Goal: Transaction & Acquisition: Purchase product/service

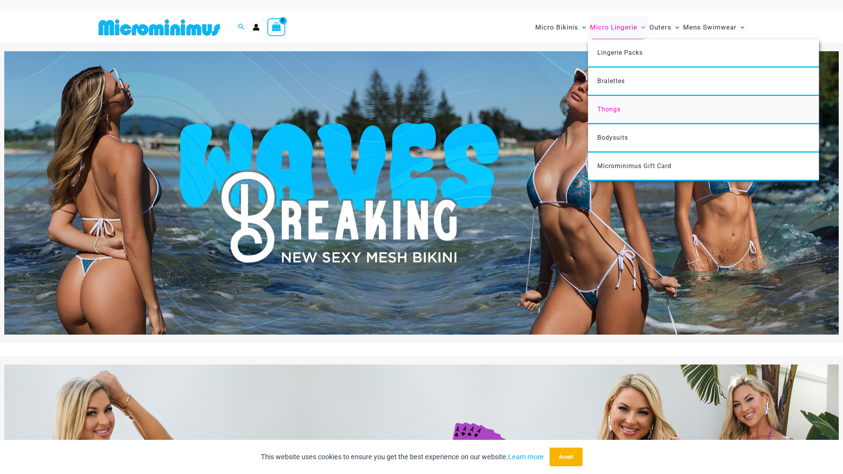
click at [612, 107] on span "Thongs" at bounding box center [608, 109] width 23 height 7
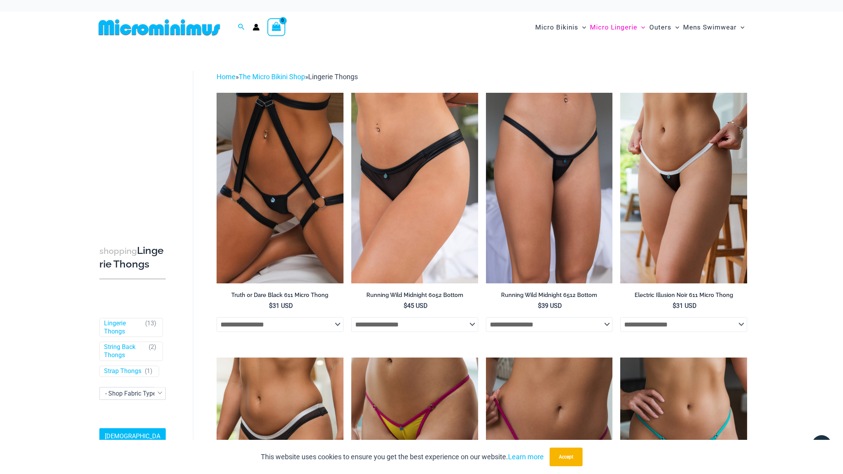
click at [166, 28] on img at bounding box center [159, 27] width 128 height 17
